Goal: Navigation & Orientation: Find specific page/section

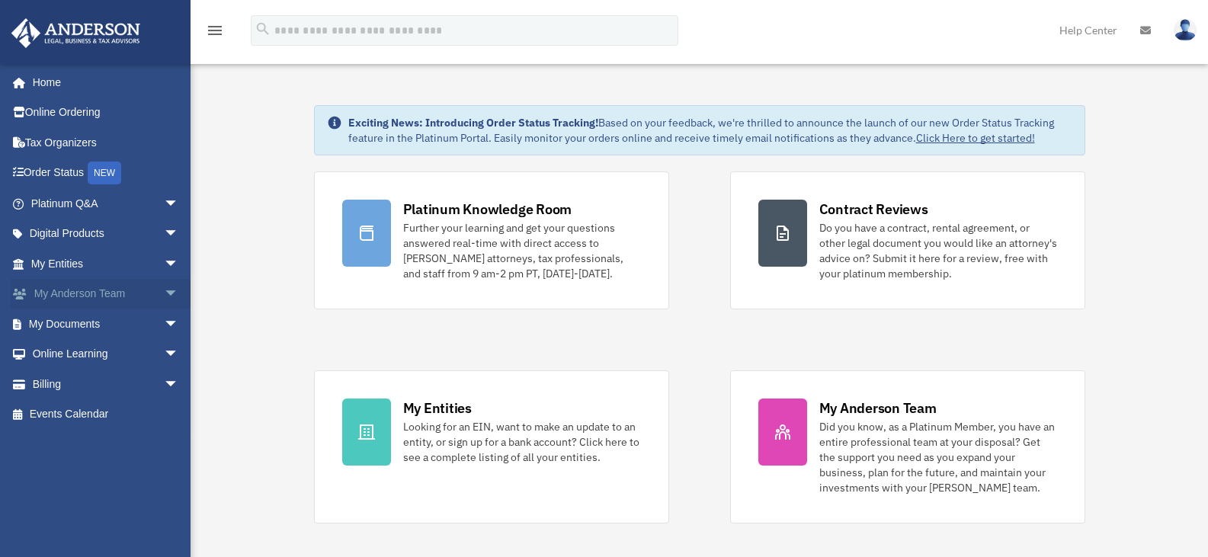
click at [144, 287] on link "My Anderson Team arrow_drop_down" at bounding box center [106, 294] width 191 height 30
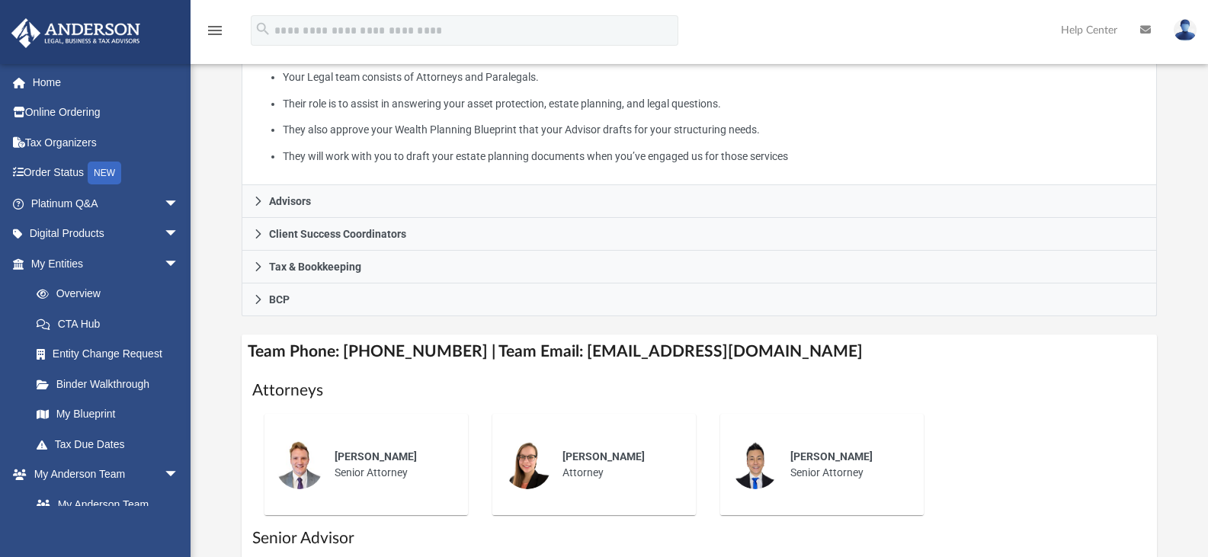
scroll to position [381, 0]
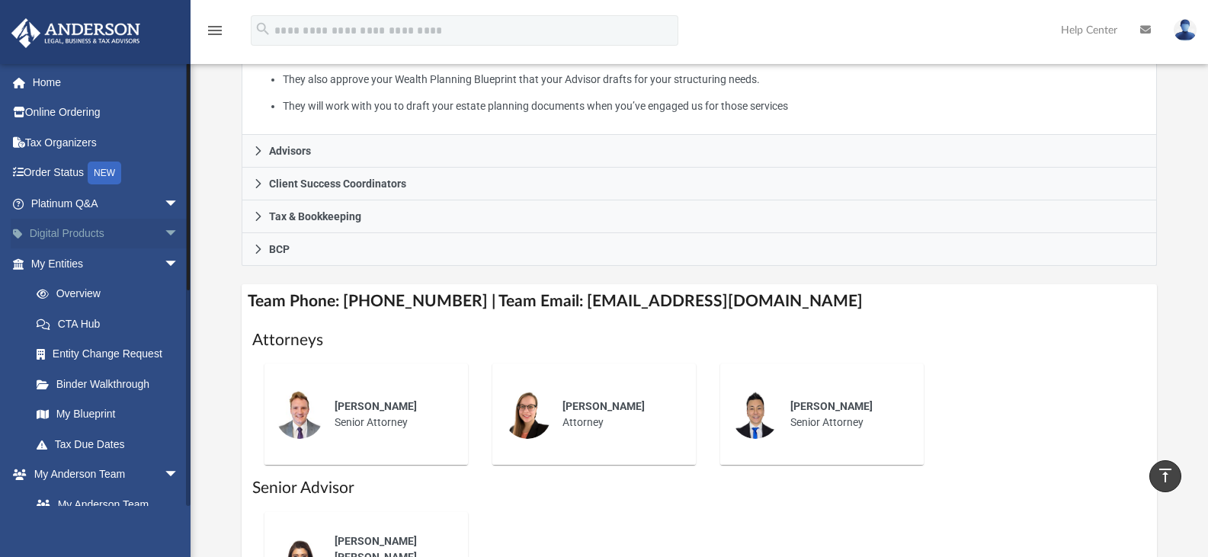
click at [164, 235] on span "arrow_drop_down" at bounding box center [179, 234] width 30 height 31
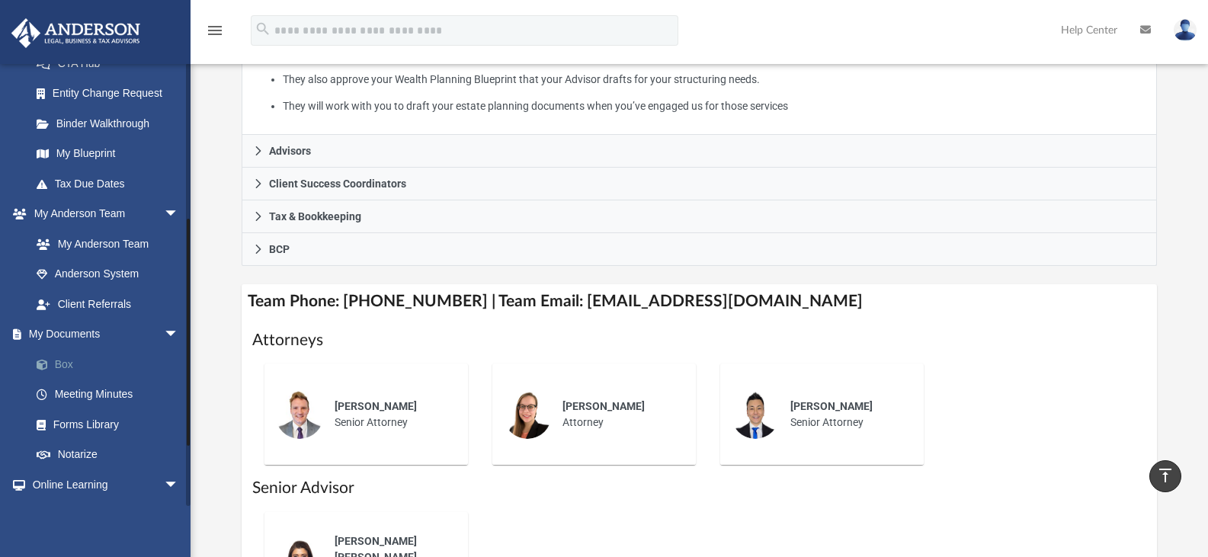
click at [61, 364] on link "Box" at bounding box center [111, 364] width 181 height 30
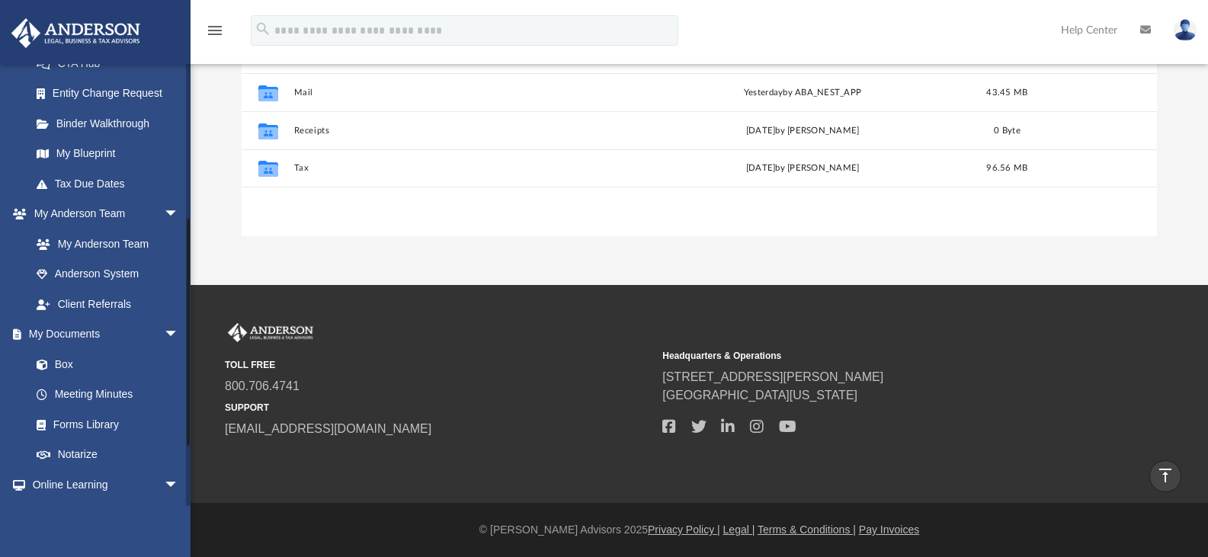
scroll to position [335, 904]
